Goal: Information Seeking & Learning: Learn about a topic

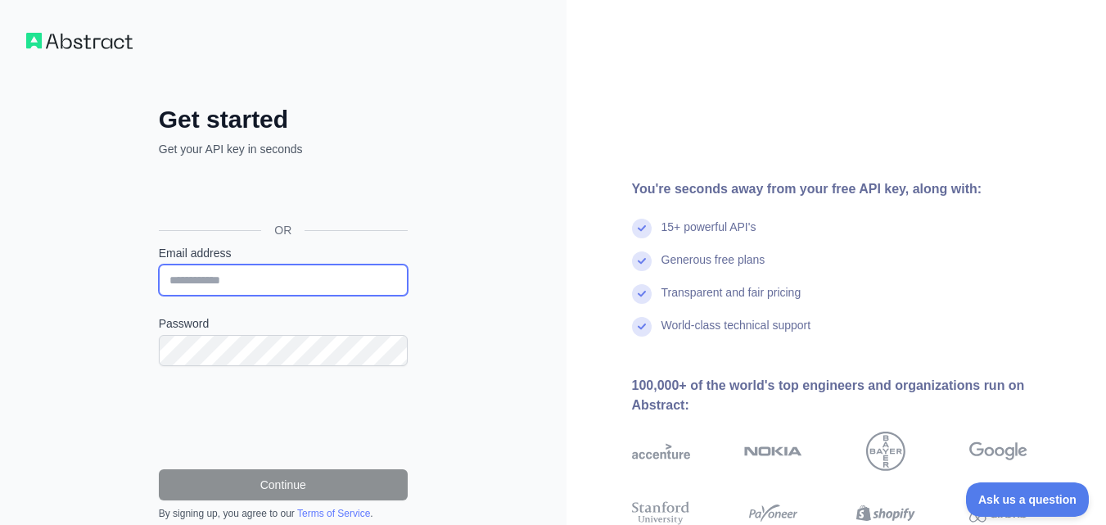
click at [332, 271] on input "Email address" at bounding box center [283, 279] width 249 height 31
type input "**********"
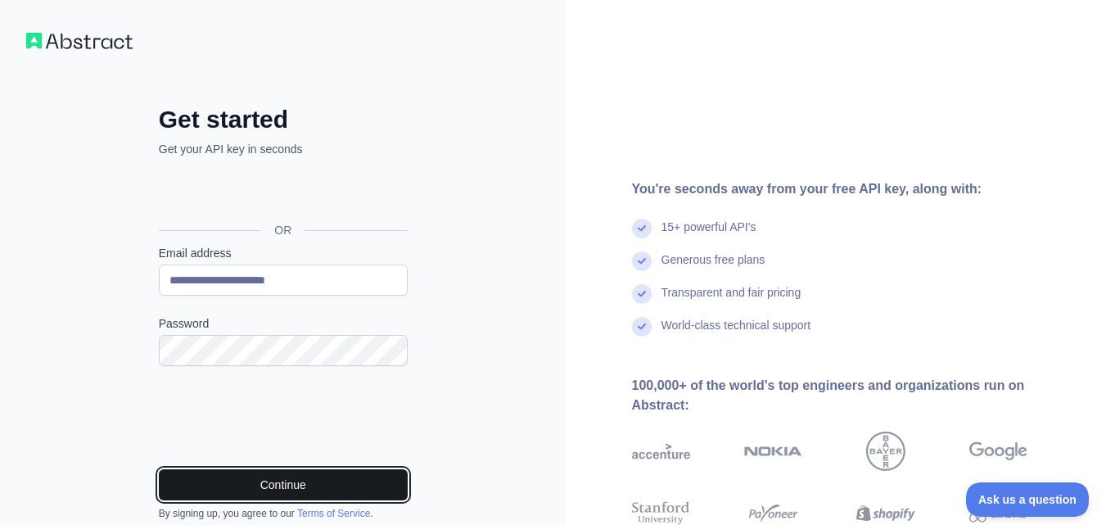
click at [258, 472] on button "Continue" at bounding box center [283, 484] width 249 height 31
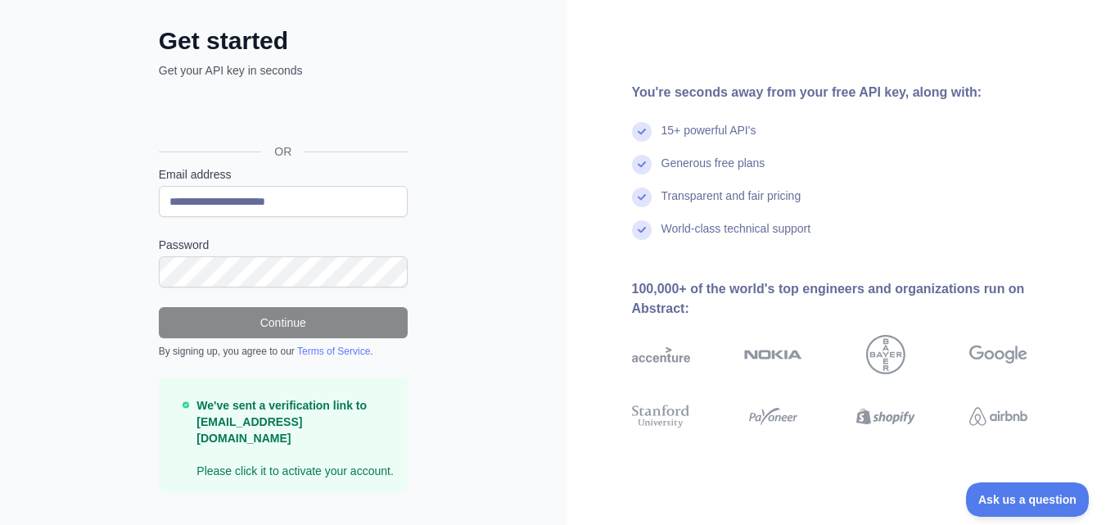
scroll to position [78, 0]
click at [299, 302] on form "**********" at bounding box center [283, 330] width 249 height 326
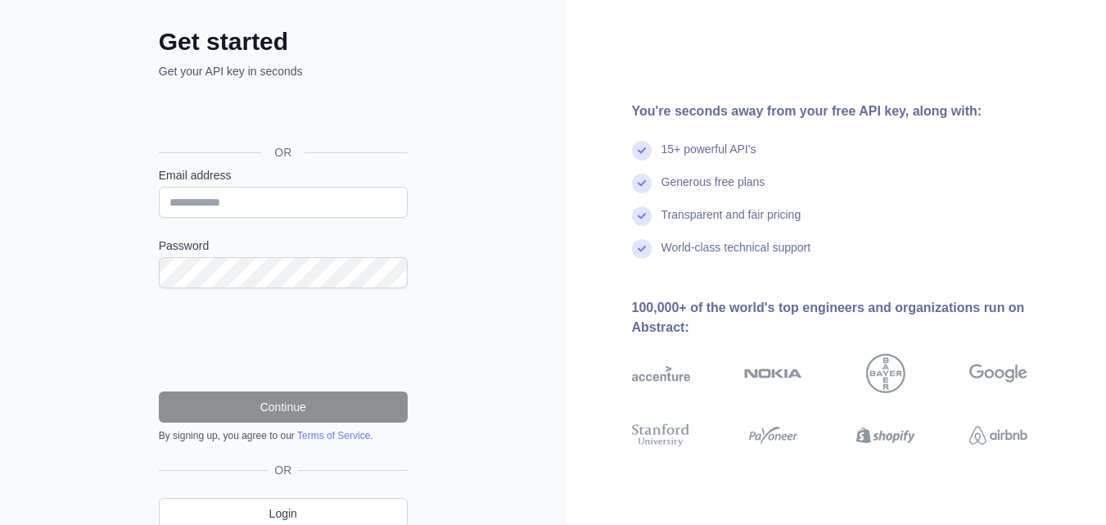
scroll to position [147, 0]
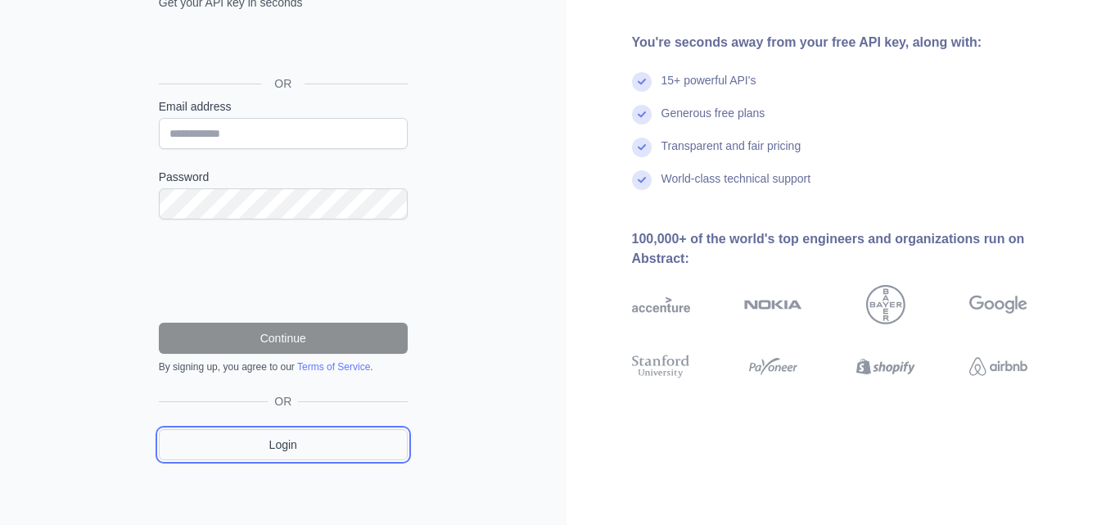
click at [274, 450] on link "Login" at bounding box center [283, 444] width 249 height 31
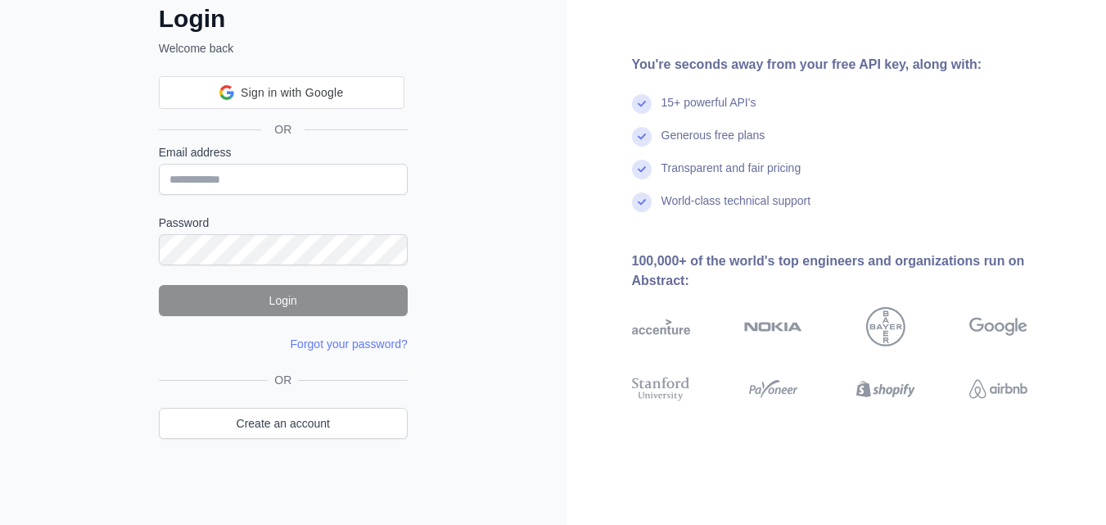
scroll to position [63, 0]
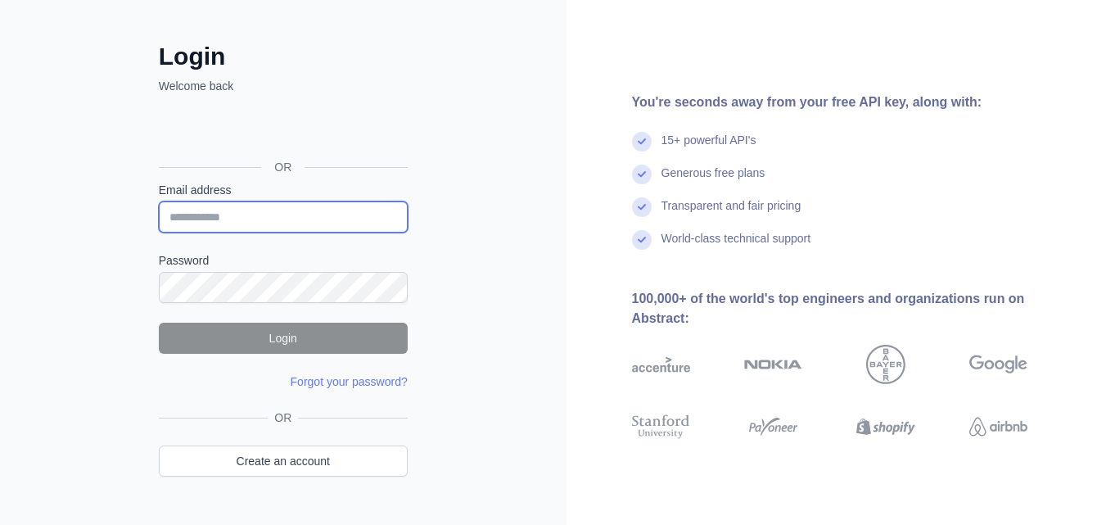
click at [359, 209] on input "Email address" at bounding box center [283, 216] width 249 height 31
type input "**********"
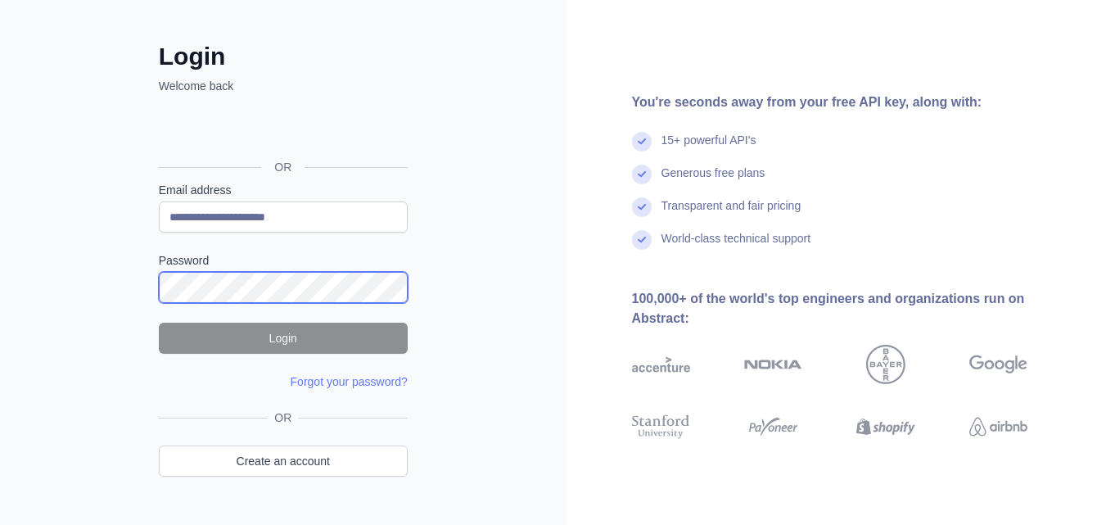
scroll to position [0, 0]
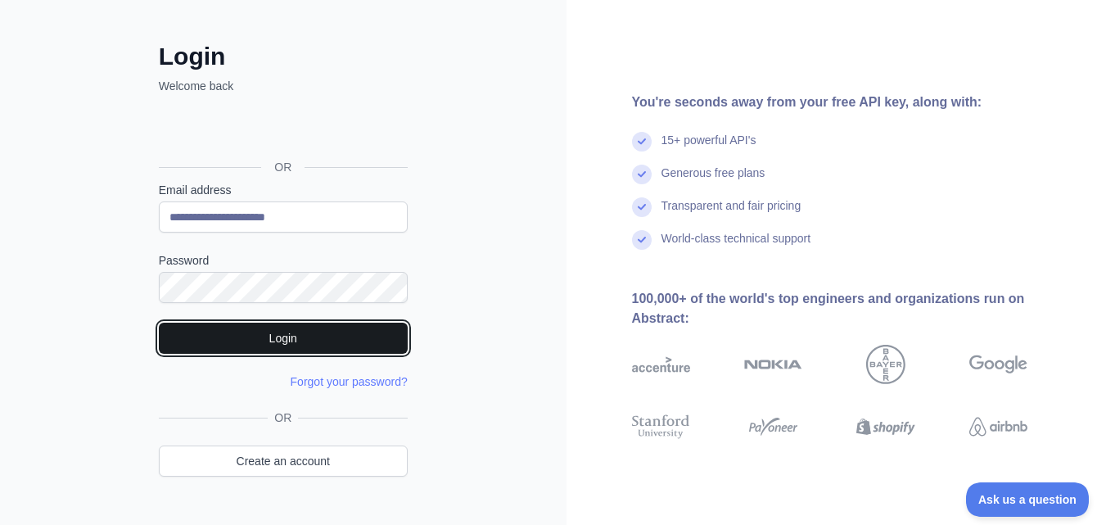
click at [269, 349] on button "Login" at bounding box center [283, 338] width 249 height 31
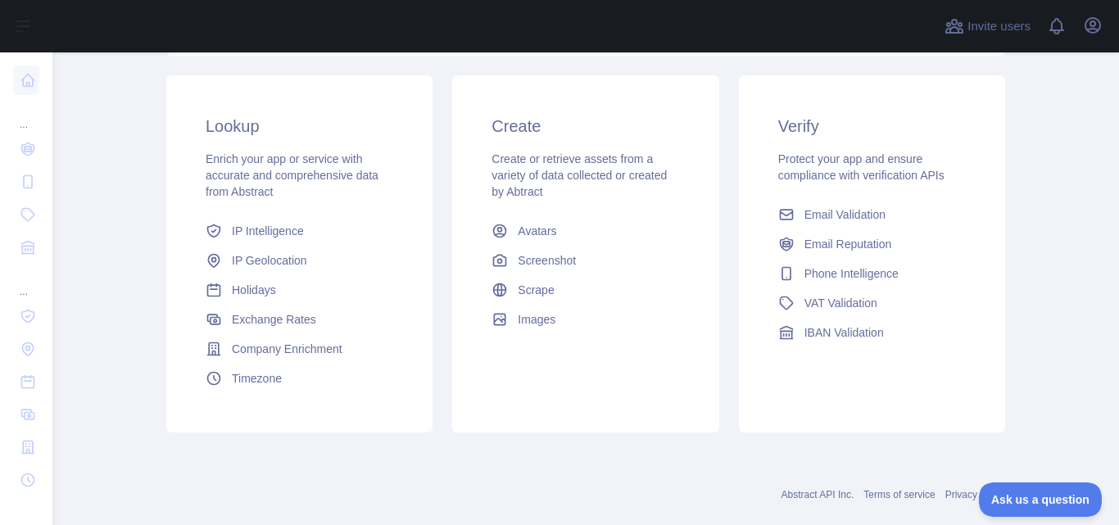
scroll to position [291, 0]
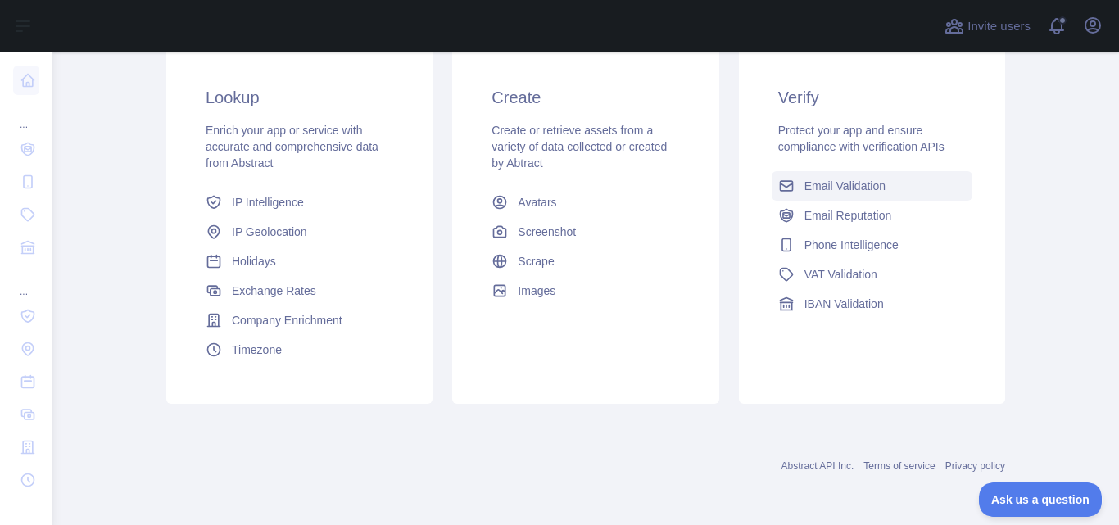
click at [868, 183] on span "Email Validation" at bounding box center [844, 186] width 81 height 16
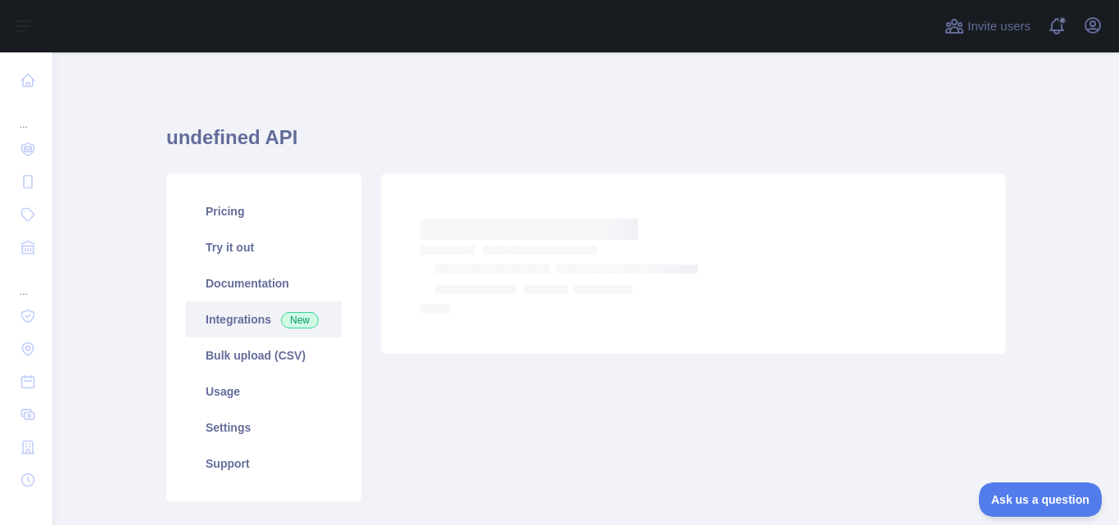
click at [244, 316] on link "Integrations New" at bounding box center [264, 319] width 156 height 36
click at [255, 314] on link "Integrations New" at bounding box center [264, 319] width 156 height 36
click at [256, 355] on link "Bulk upload (CSV)" at bounding box center [264, 355] width 156 height 36
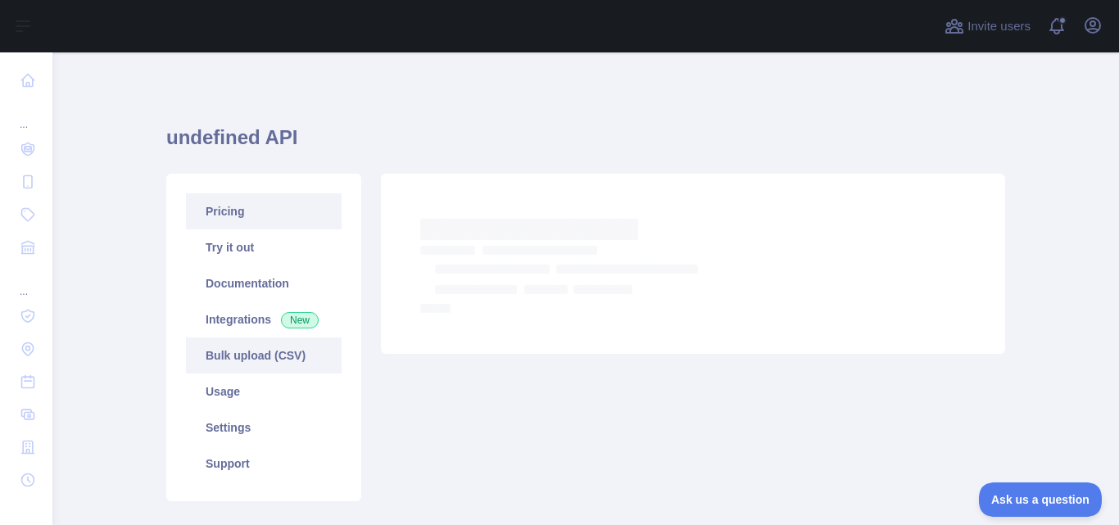
click at [219, 210] on link "Pricing" at bounding box center [264, 211] width 156 height 36
click at [298, 170] on div "Pricing Try it out Documentation Integrations New Bulk upload (CSV) Usage Setti…" at bounding box center [585, 337] width 858 height 347
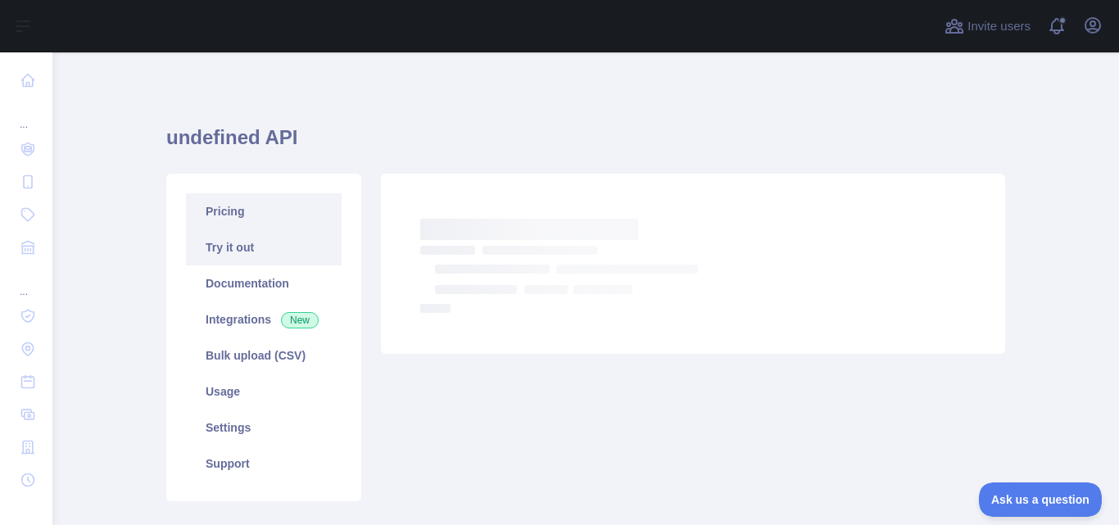
click at [233, 242] on link "Try it out" at bounding box center [264, 247] width 156 height 36
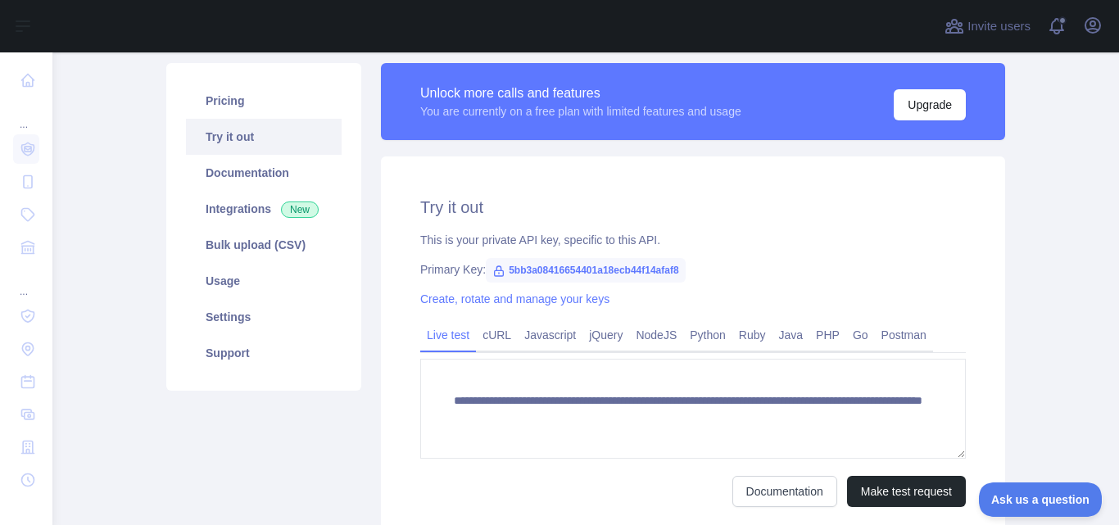
scroll to position [109, 0]
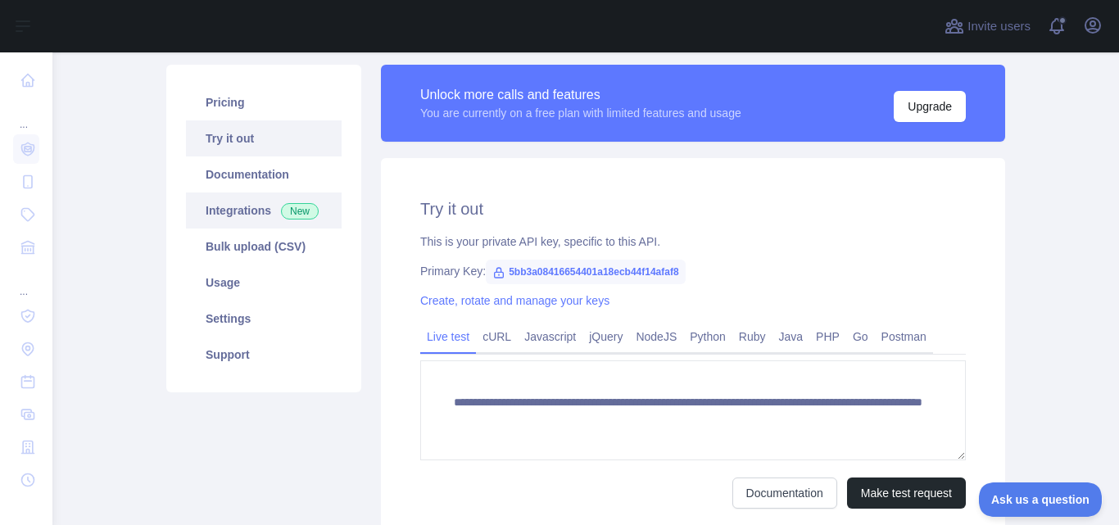
click at [247, 219] on link "Integrations New" at bounding box center [264, 210] width 156 height 36
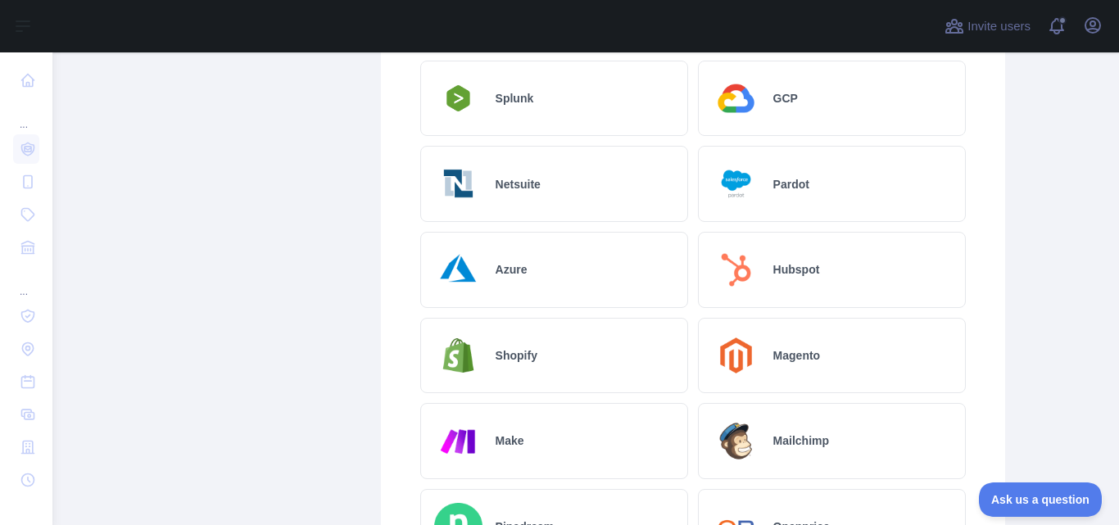
scroll to position [570, 0]
click at [616, 290] on div "Azure" at bounding box center [554, 268] width 268 height 76
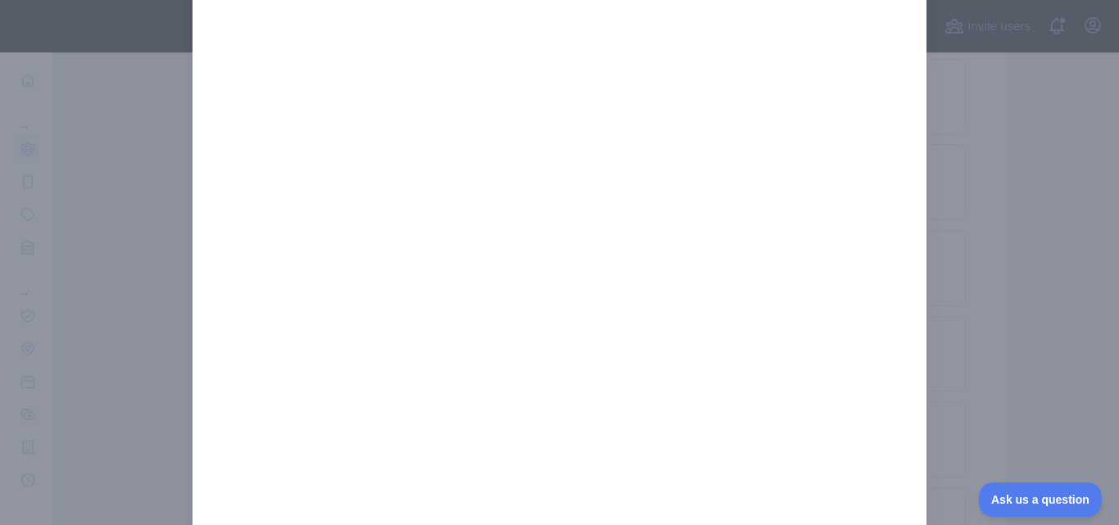
scroll to position [222, 0]
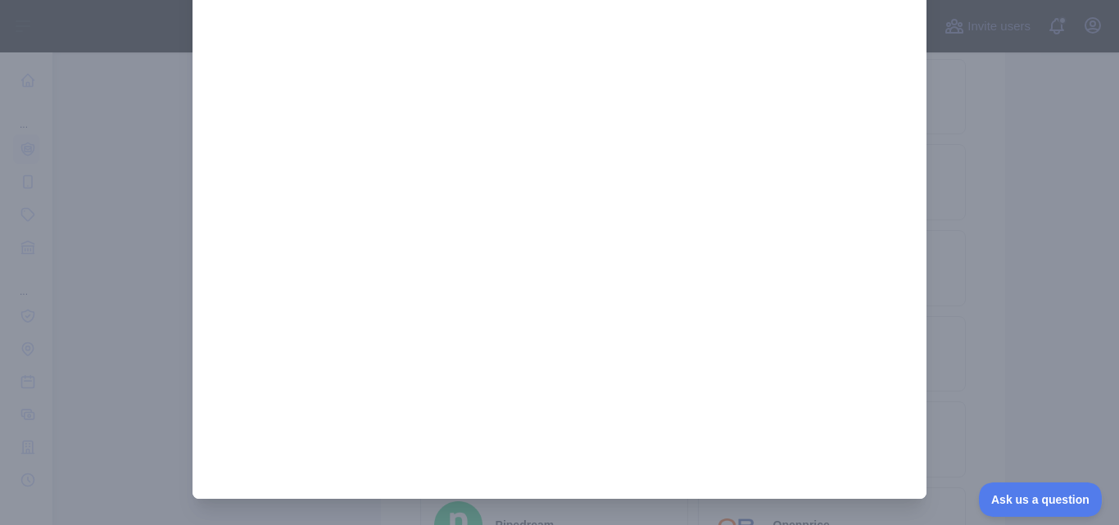
click at [1075, 287] on div at bounding box center [559, 262] width 1119 height 525
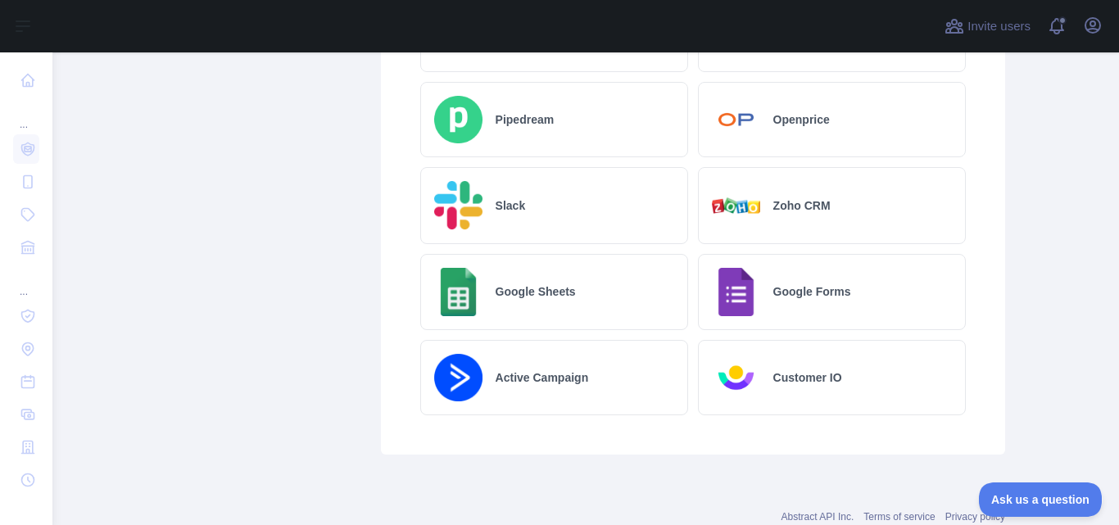
scroll to position [974, 0]
click at [537, 305] on div "Google Sheets" at bounding box center [554, 293] width 268 height 76
